Goal: Navigation & Orientation: Find specific page/section

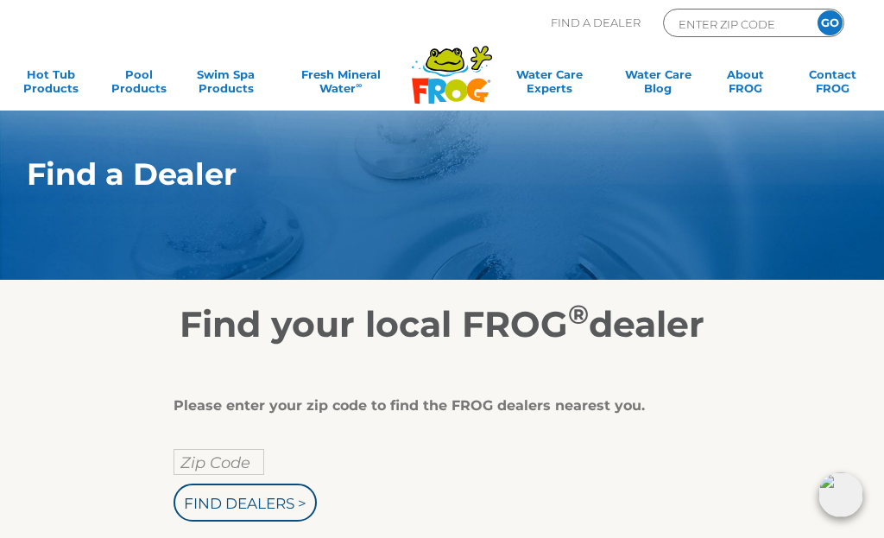
click at [245, 450] on input "Zip Code" at bounding box center [219, 462] width 91 height 26
type input "Zip Code"
click at [283, 500] on input "Find Dealers >" at bounding box center [245, 502] width 143 height 38
type input "Zip Code"
type input "ENTER ZIP CODE"
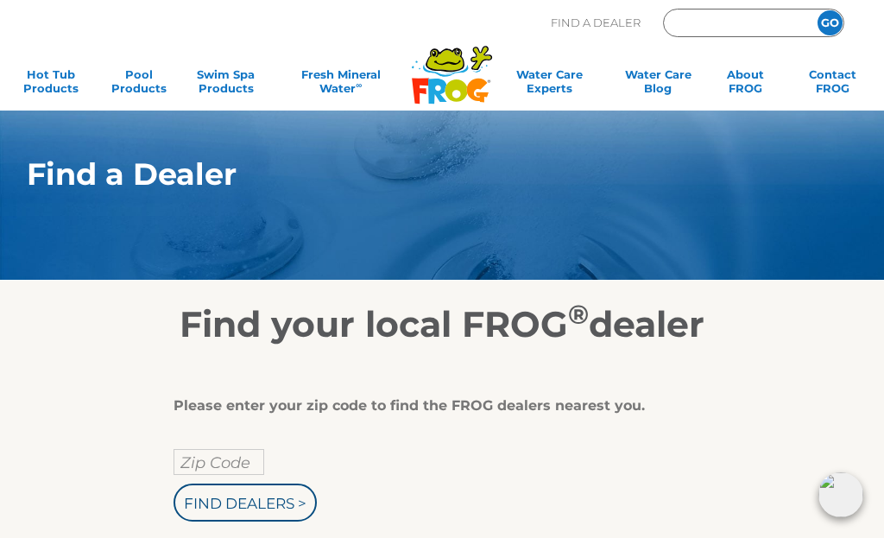
click at [248, 462] on input "Zip Code" at bounding box center [219, 462] width 91 height 26
type input "ENTER ZIP CODE"
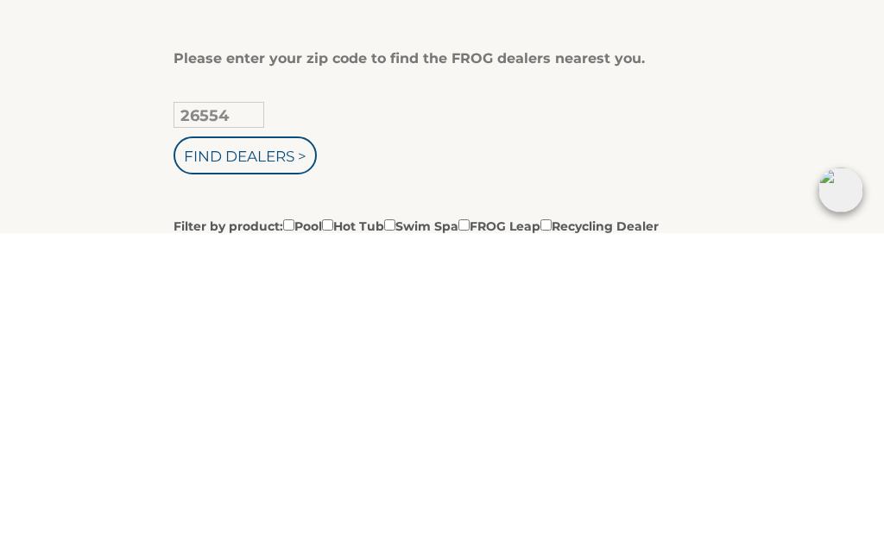
type input "26554"
click at [277, 441] on input "Find Dealers >" at bounding box center [245, 460] width 143 height 38
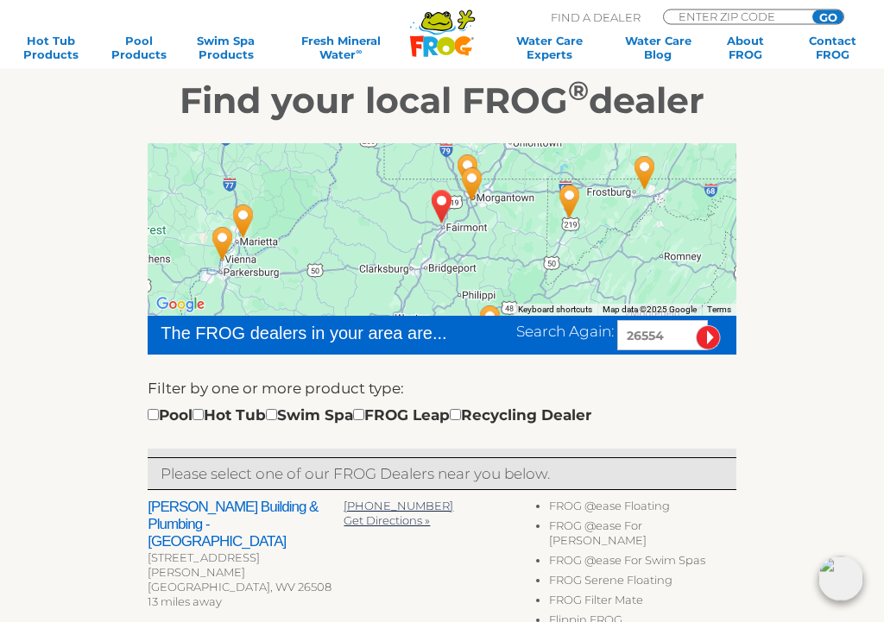
scroll to position [224, 0]
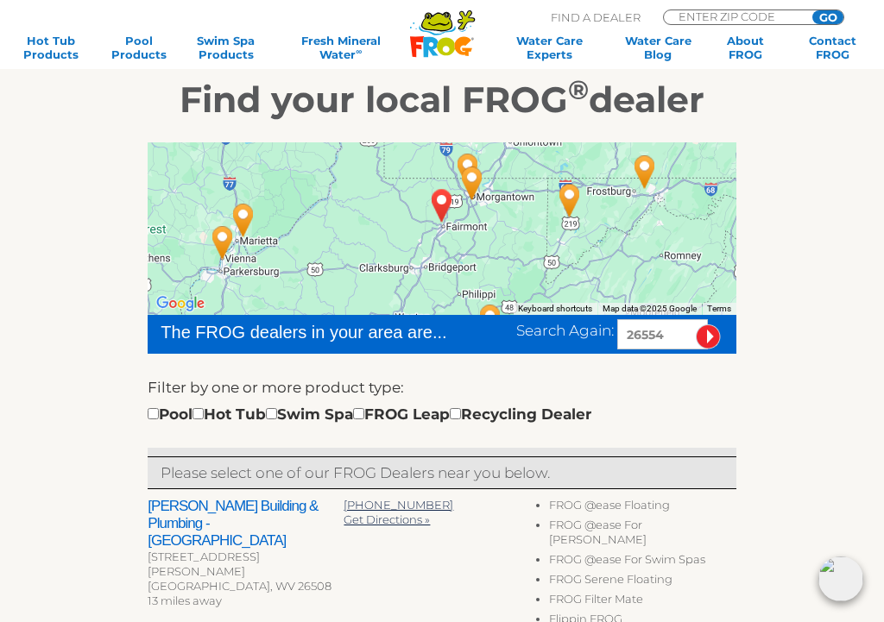
click at [223, 405] on div "Pool Hot Tub Swim Spa FROG Leap Recycling Dealer" at bounding box center [370, 414] width 444 height 22
click at [225, 407] on div "Pool Hot Tub Swim Spa FROG Leap Recycling Dealer" at bounding box center [370, 414] width 444 height 22
click at [204, 408] on input "checkbox" at bounding box center [197, 413] width 11 height 11
checkbox input "true"
